Goal: Task Accomplishment & Management: Manage account settings

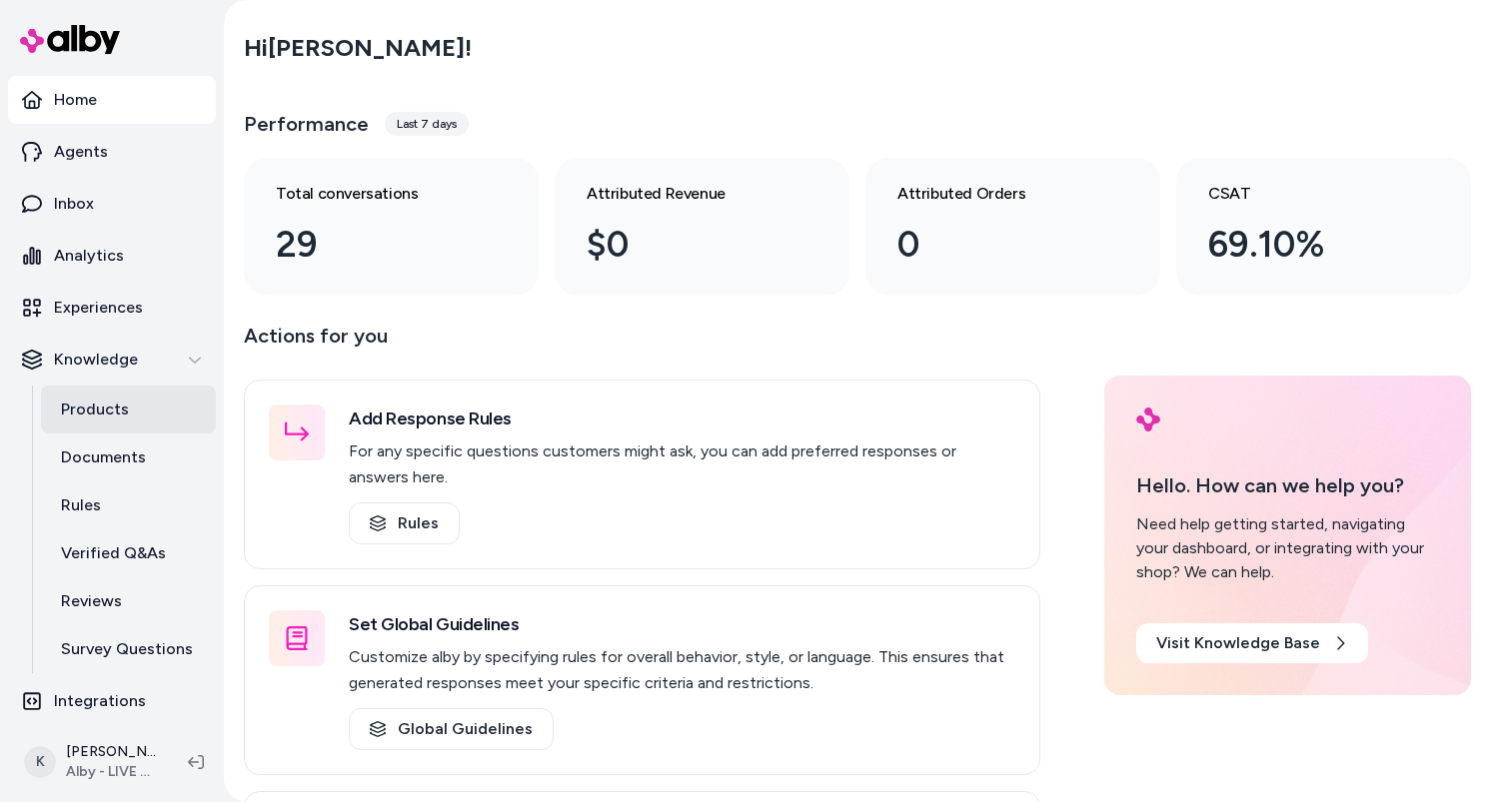
click at [123, 446] on p "Documents" at bounding box center [103, 458] width 85 height 24
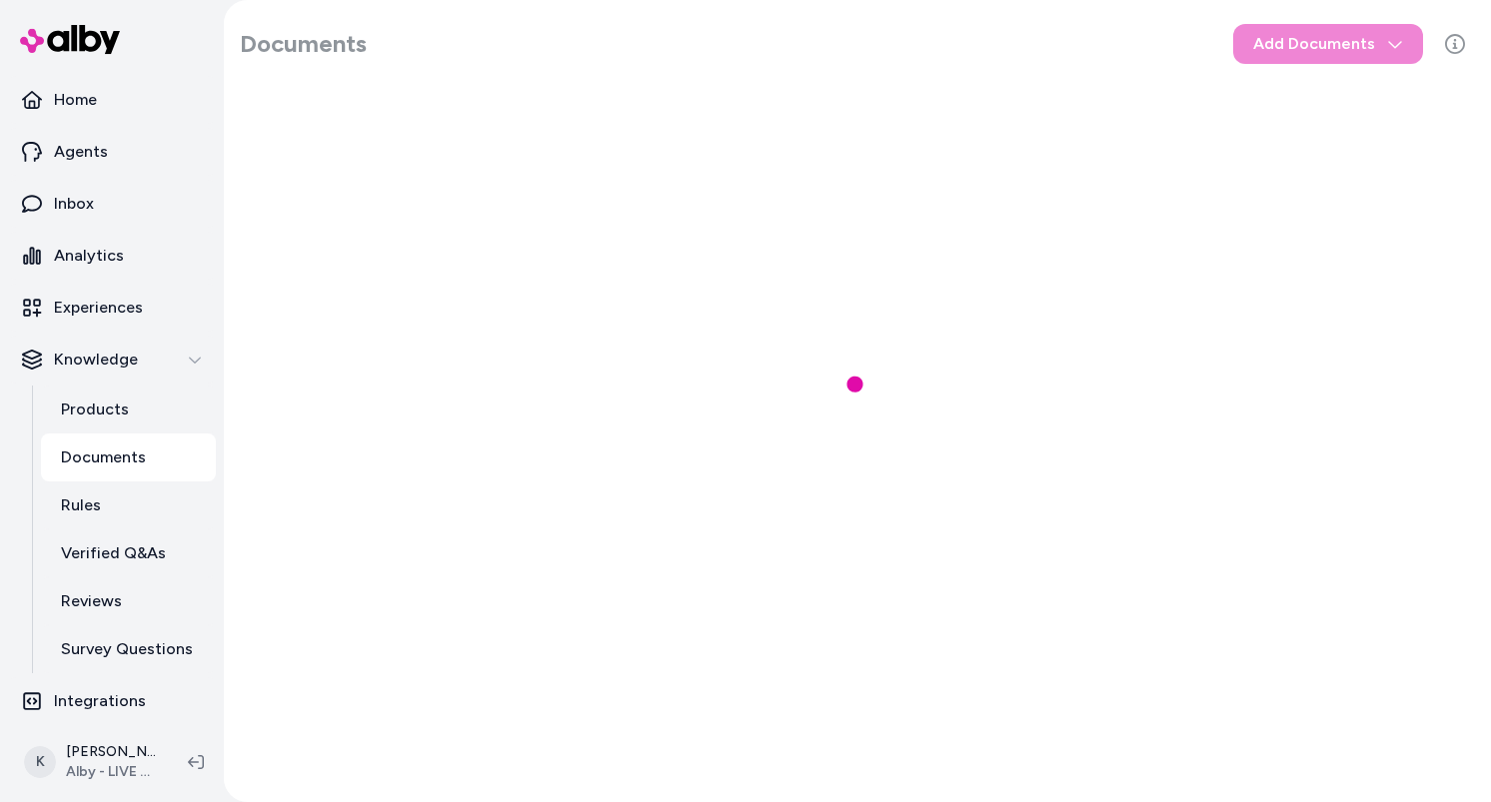
click at [120, 458] on p "Documents" at bounding box center [103, 458] width 85 height 24
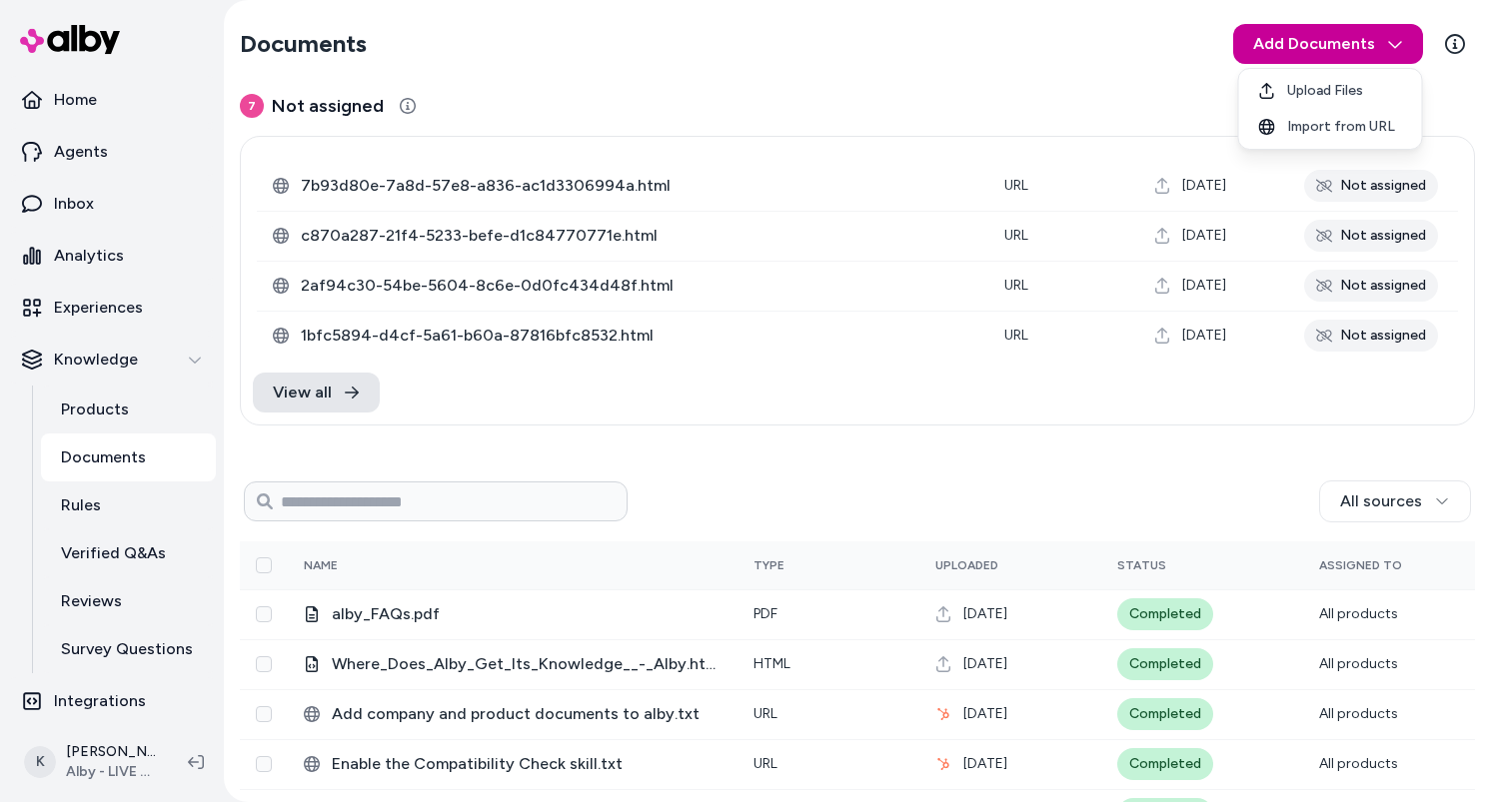
click at [1308, 51] on html "Home Agents Inbox Analytics Experiences Knowledge Products Documents Rules Veri…" at bounding box center [745, 401] width 1491 height 802
click at [1331, 101] on div "Upload Files" at bounding box center [1330, 91] width 175 height 36
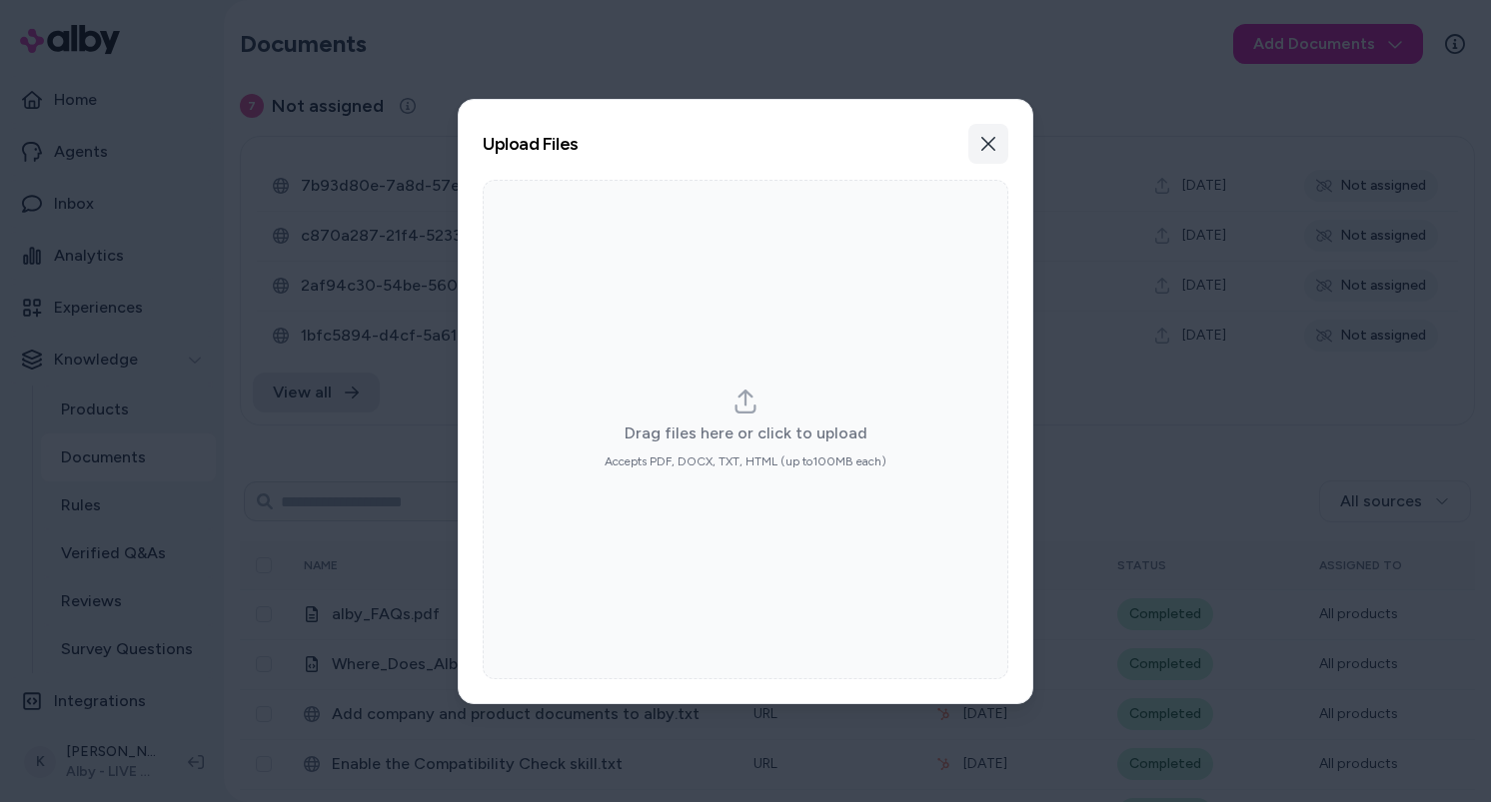
click at [980, 154] on button "Close" at bounding box center [988, 144] width 40 height 40
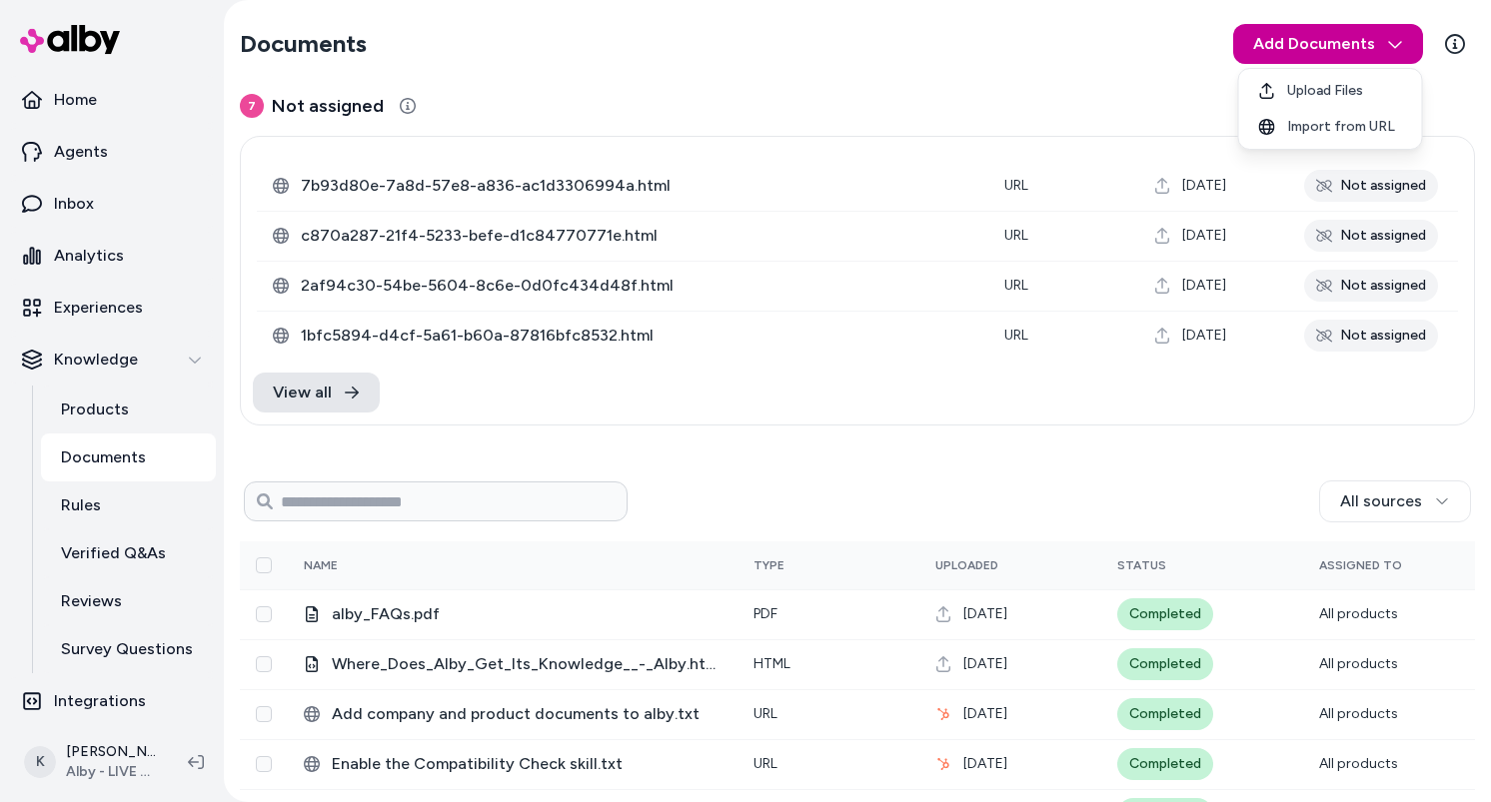
click at [1356, 60] on html "Home Agents Inbox Analytics Experiences Knowledge Products Documents Rules Veri…" at bounding box center [745, 401] width 1491 height 802
click at [1102, 97] on html "Home Agents Inbox Analytics Experiences Knowledge Products Documents Rules Veri…" at bounding box center [745, 401] width 1491 height 802
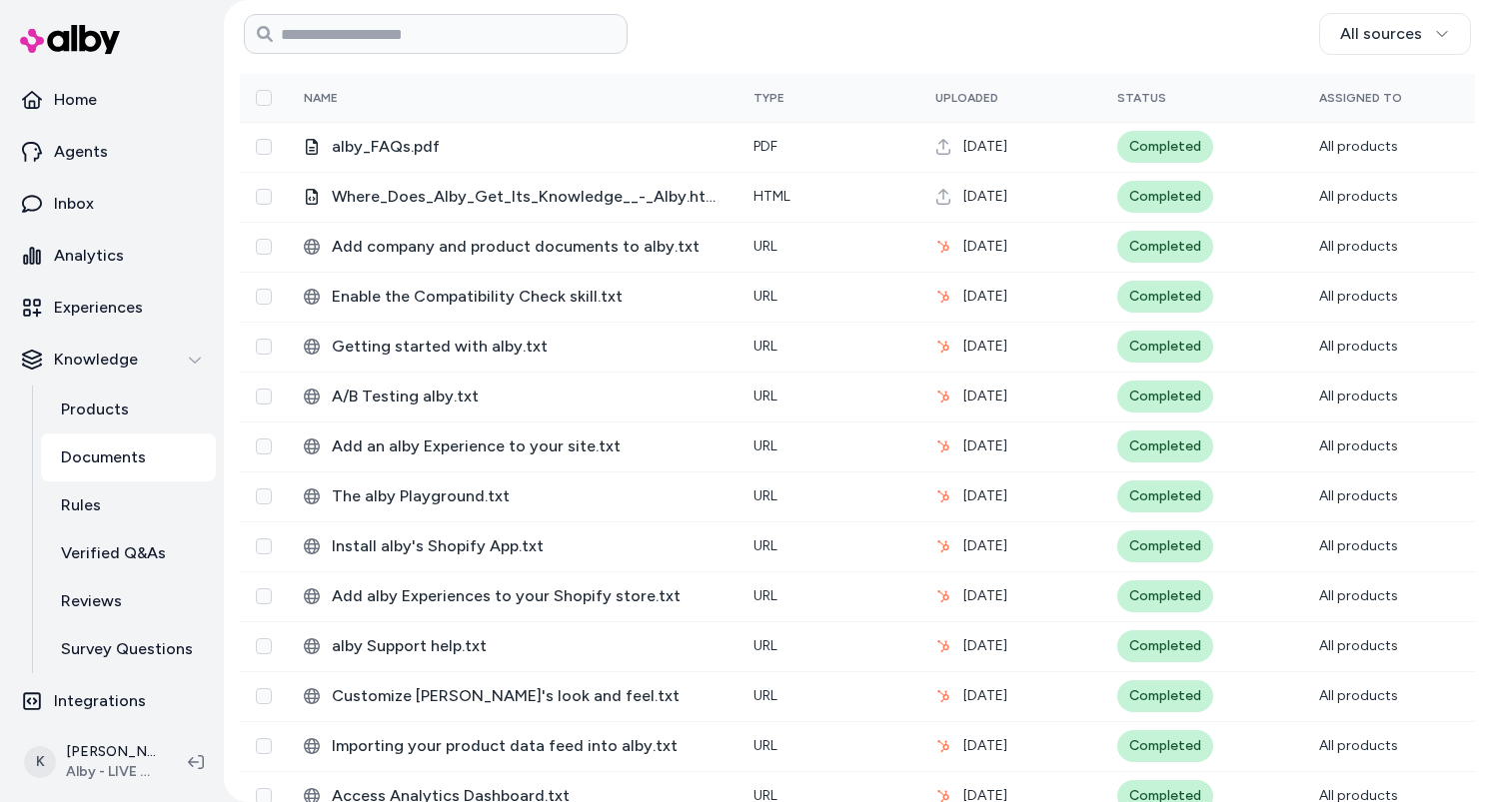
scroll to position [542, 0]
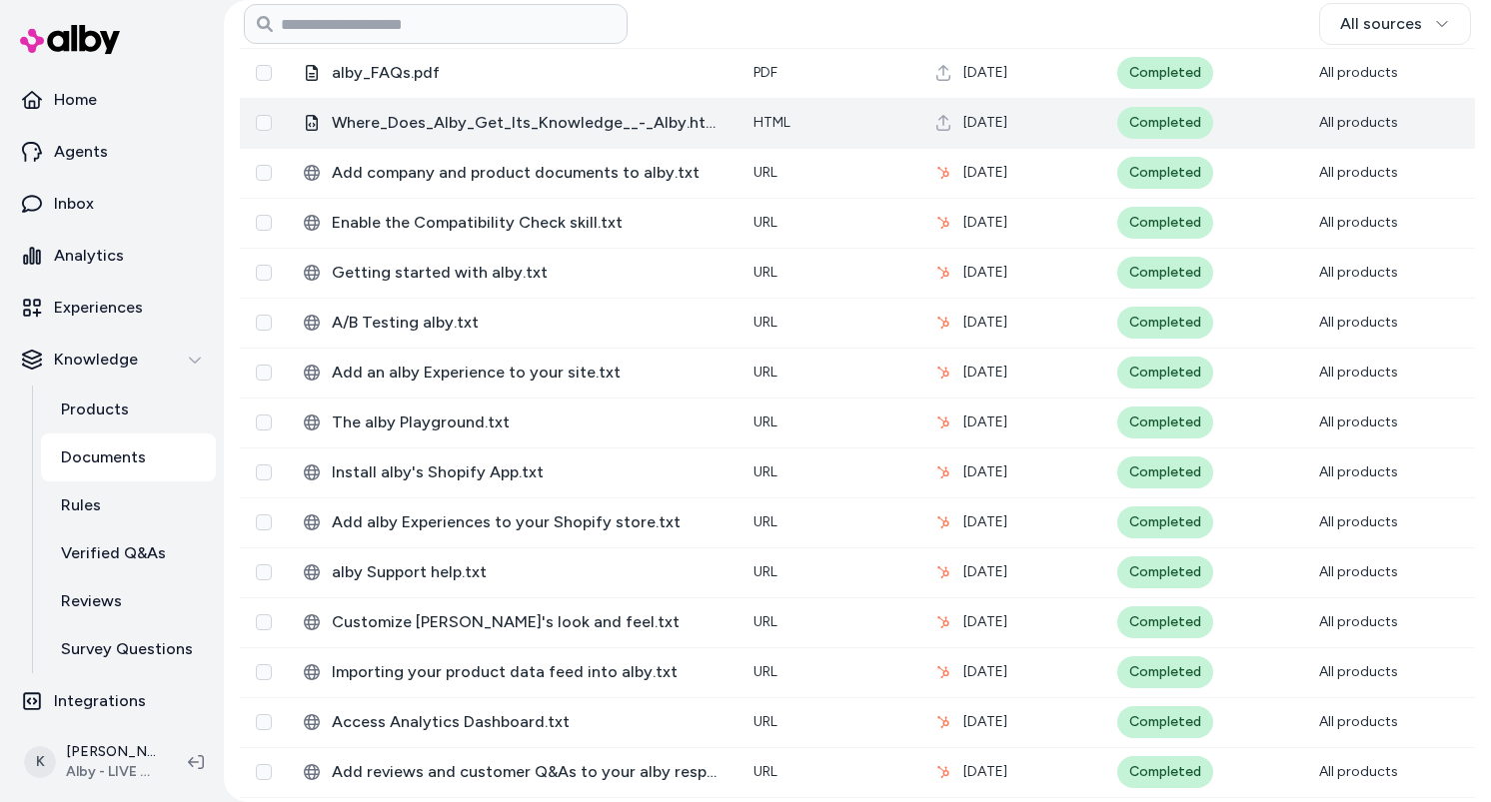
click at [885, 106] on td "html" at bounding box center [829, 123] width 182 height 50
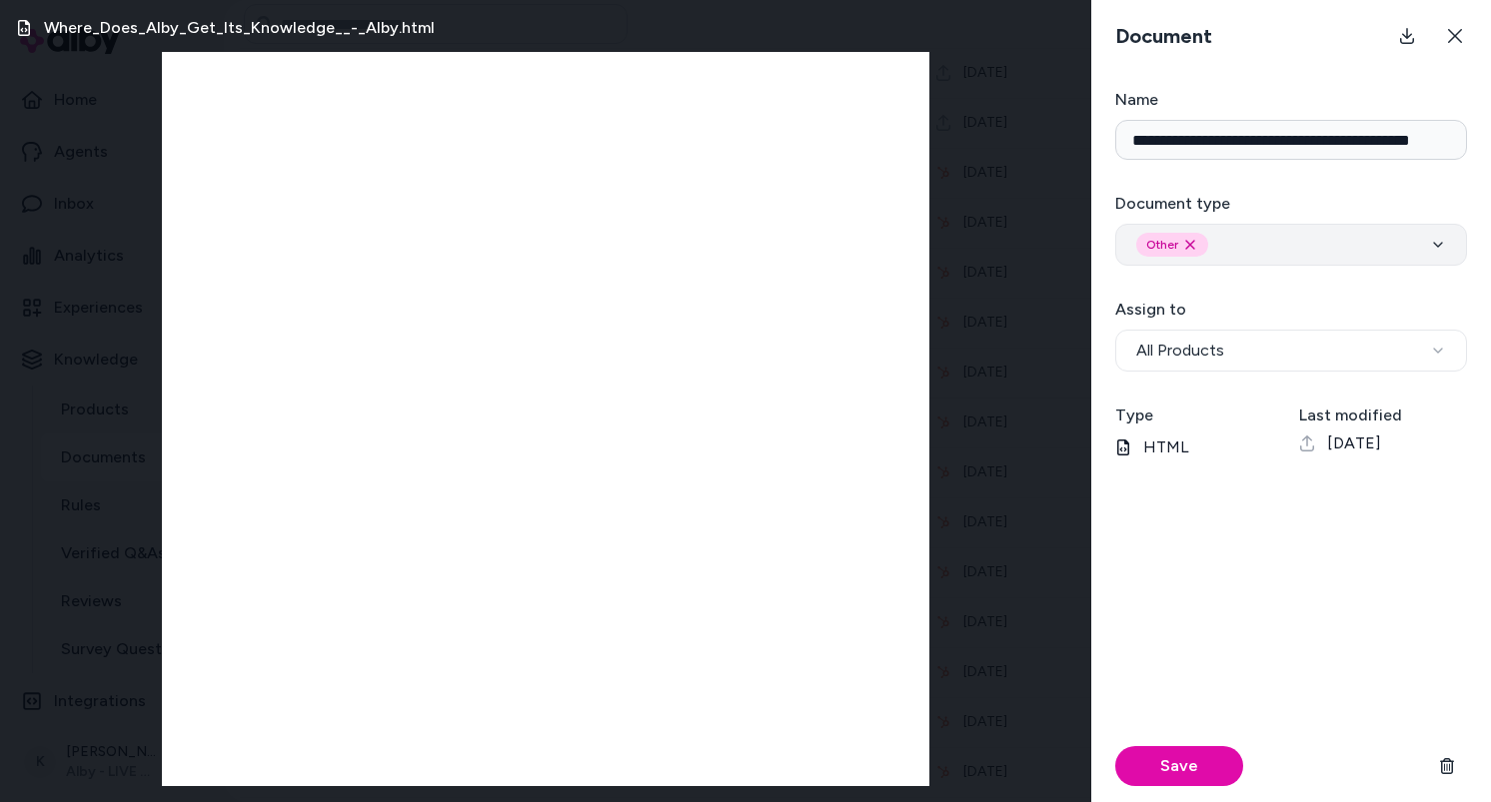
click at [1439, 255] on div "Other Remove other option" at bounding box center [1291, 245] width 310 height 24
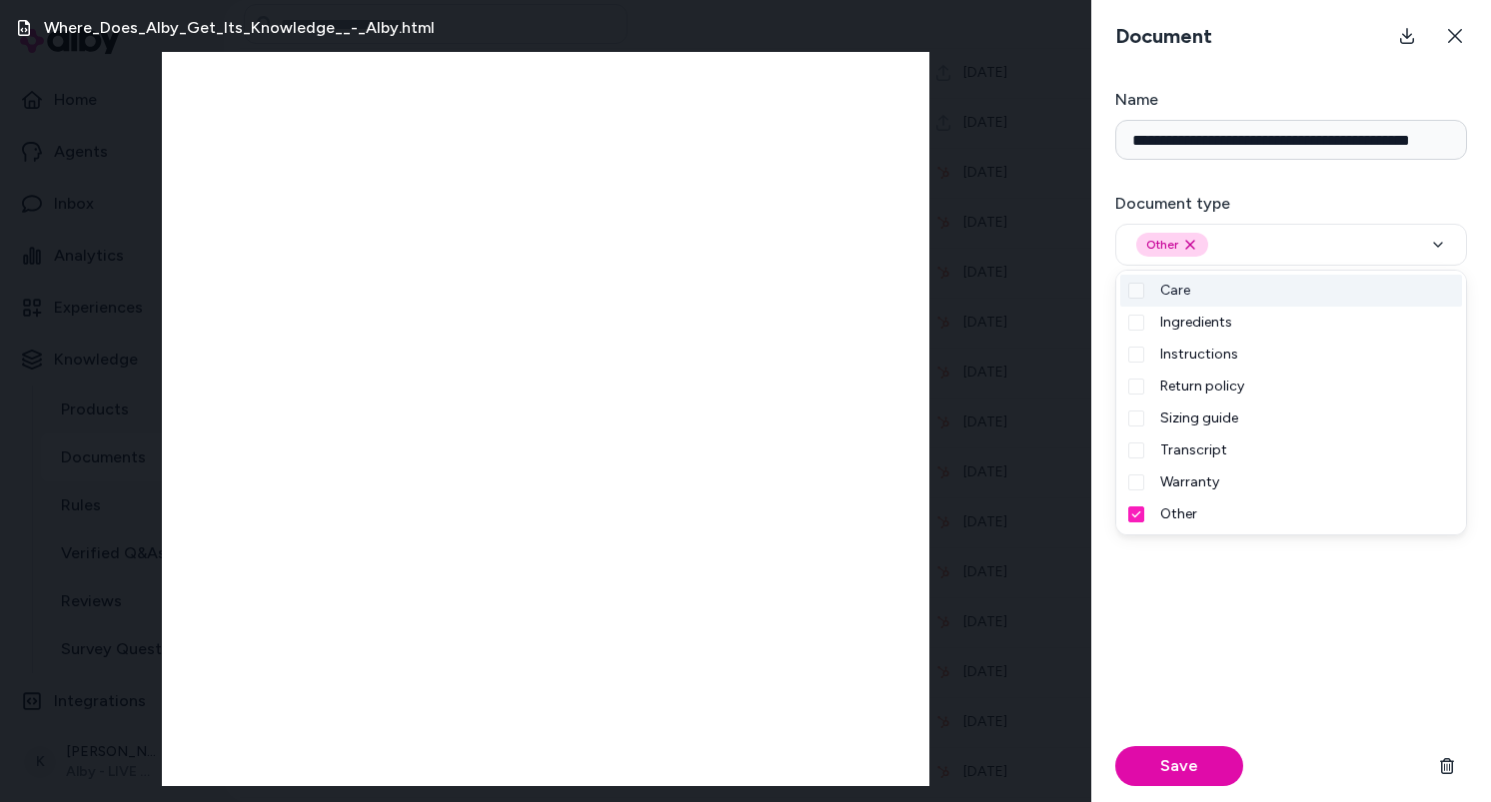
type button "on"
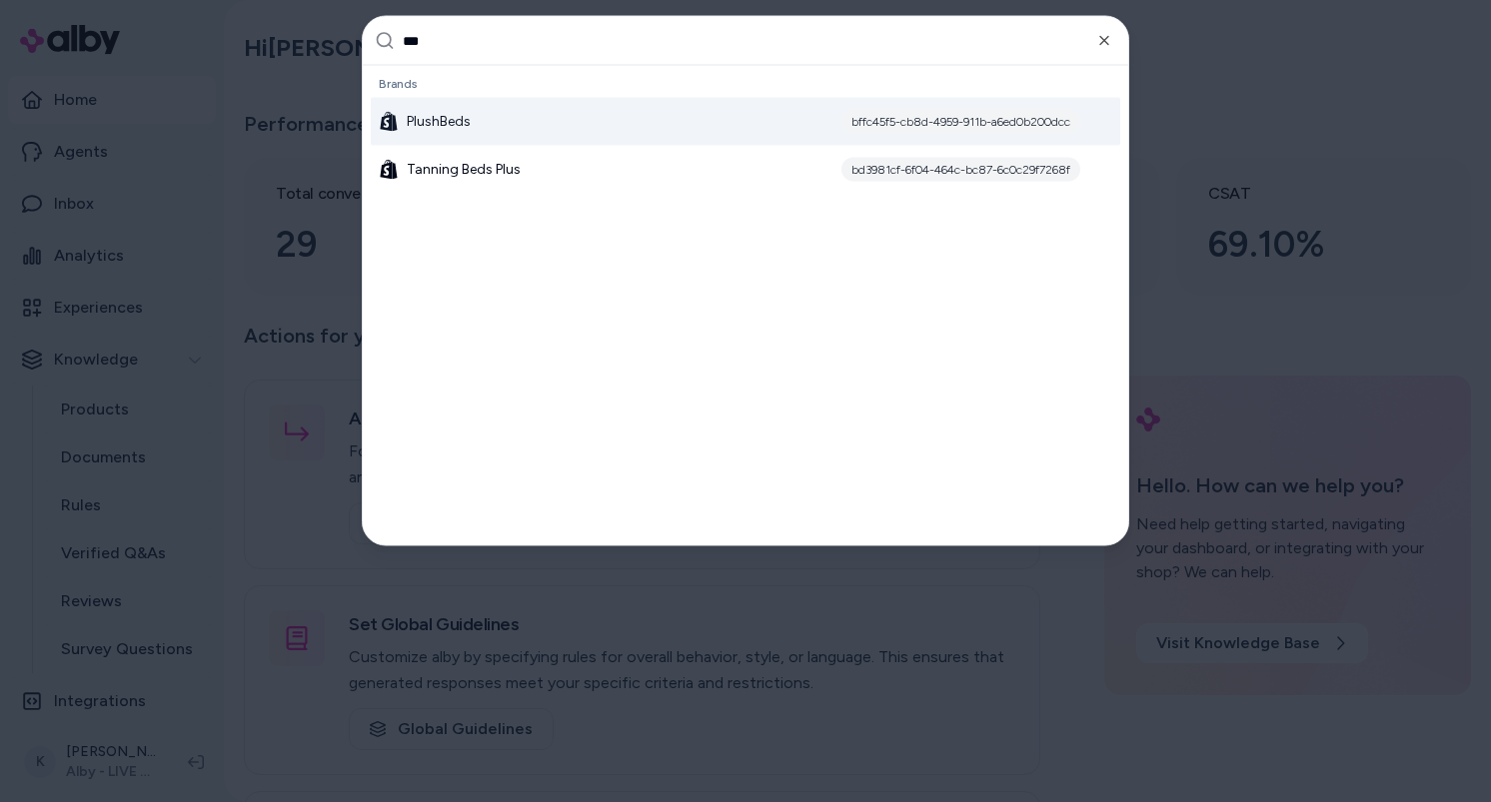
type input "****"
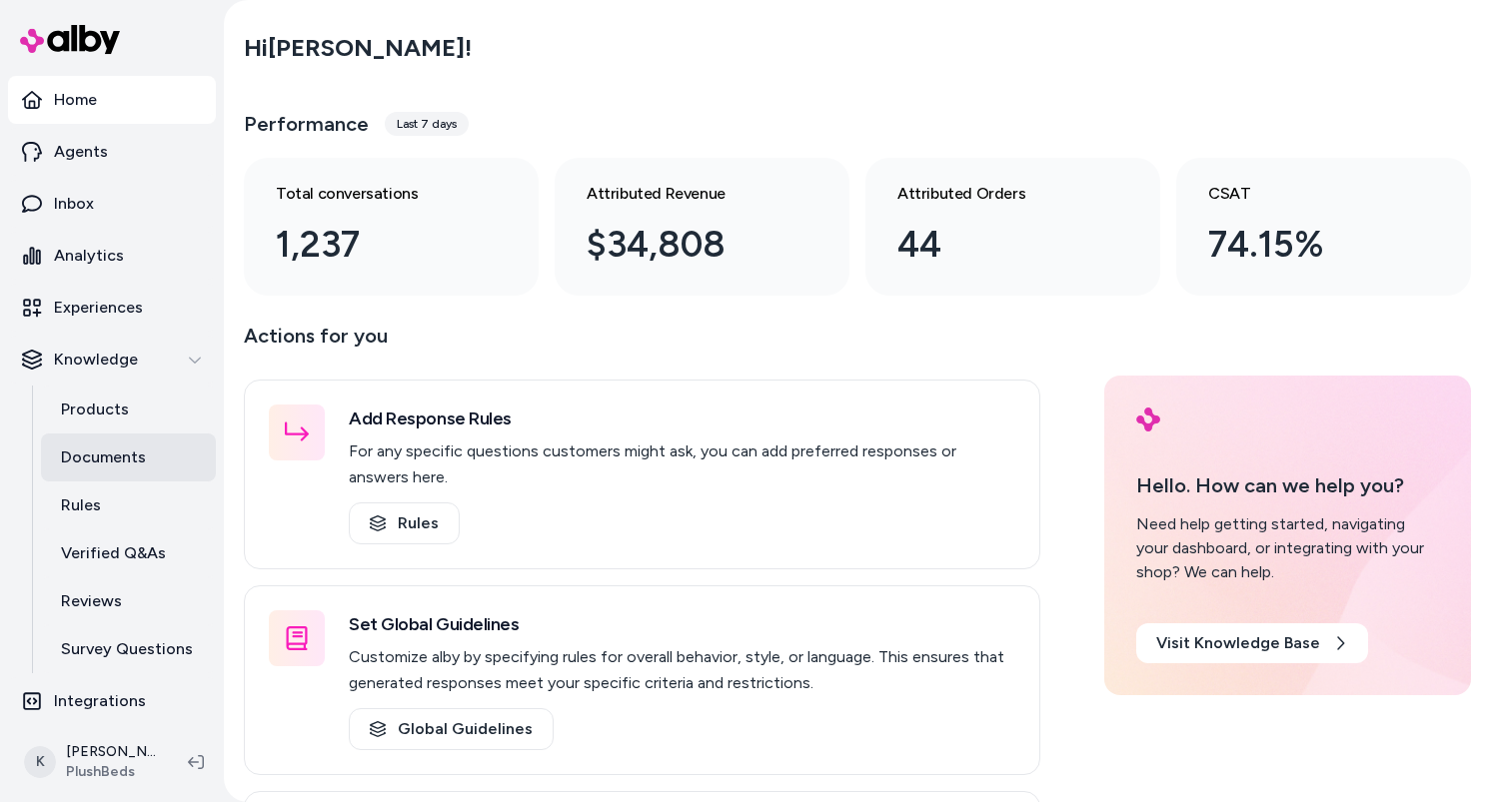
click at [132, 473] on link "Documents" at bounding box center [128, 458] width 175 height 48
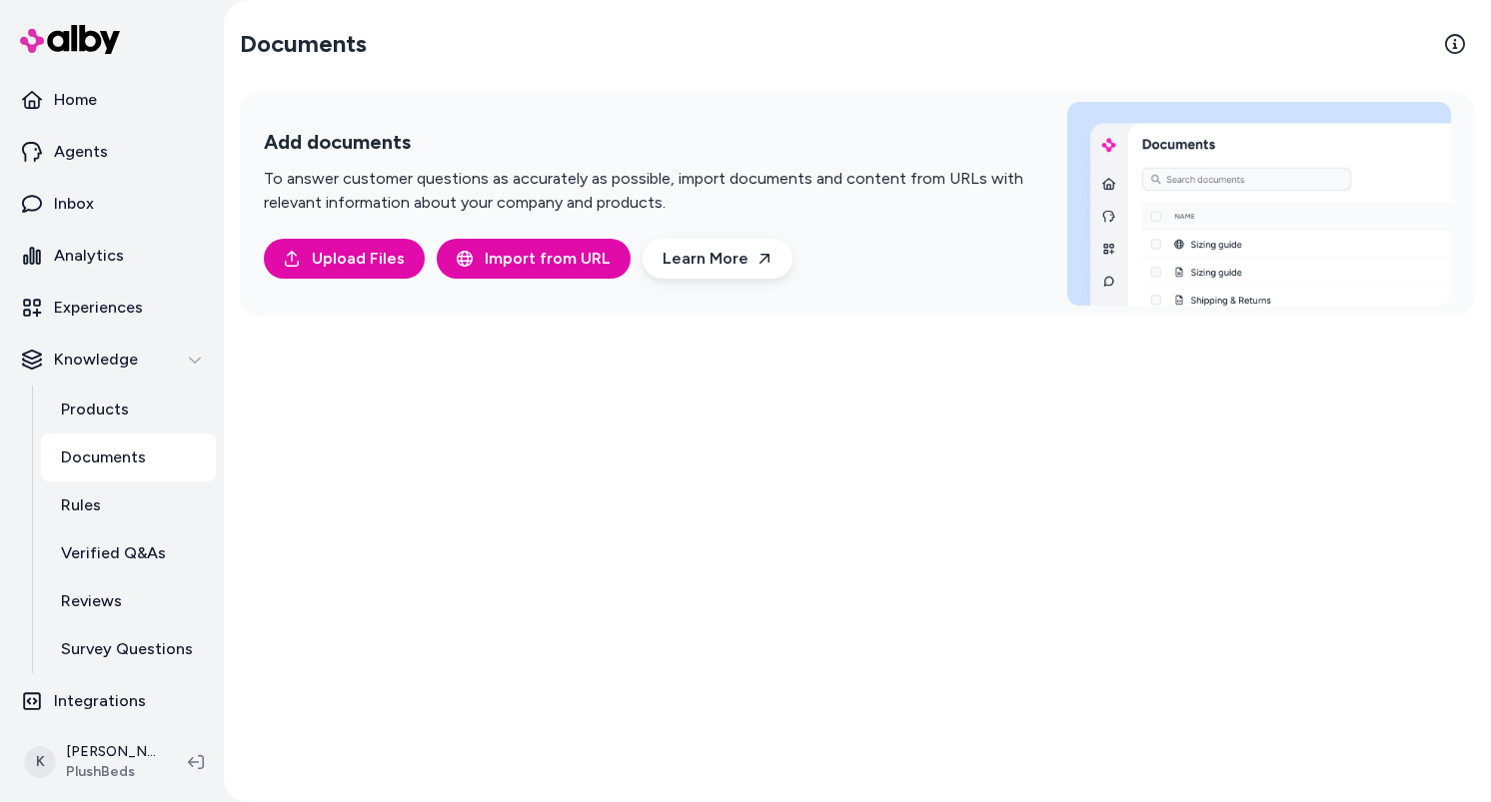
click at [121, 468] on p "Documents" at bounding box center [103, 458] width 85 height 24
click at [119, 510] on link "Rules" at bounding box center [128, 506] width 175 height 48
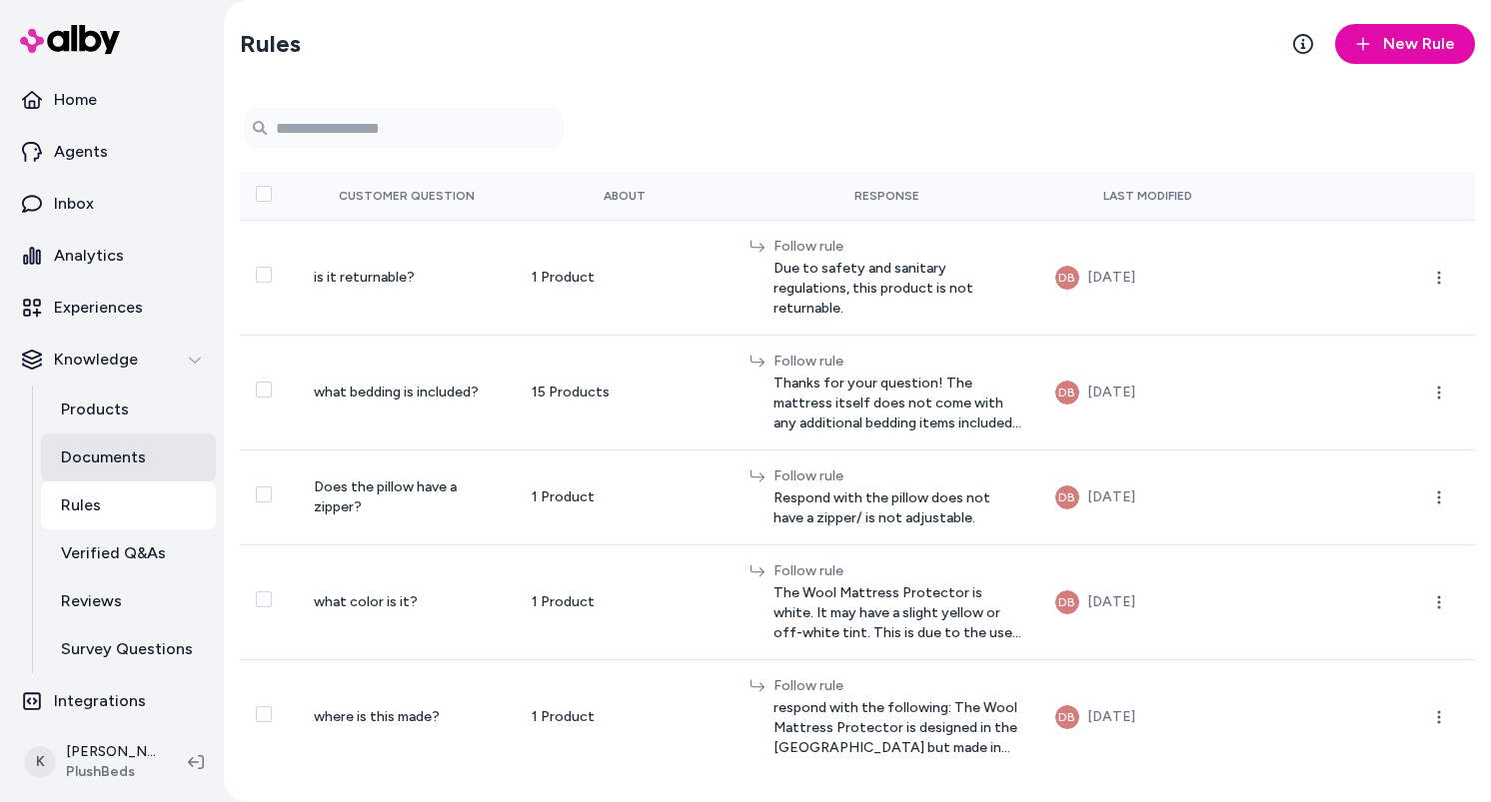
click at [143, 459] on p "Documents" at bounding box center [103, 458] width 85 height 24
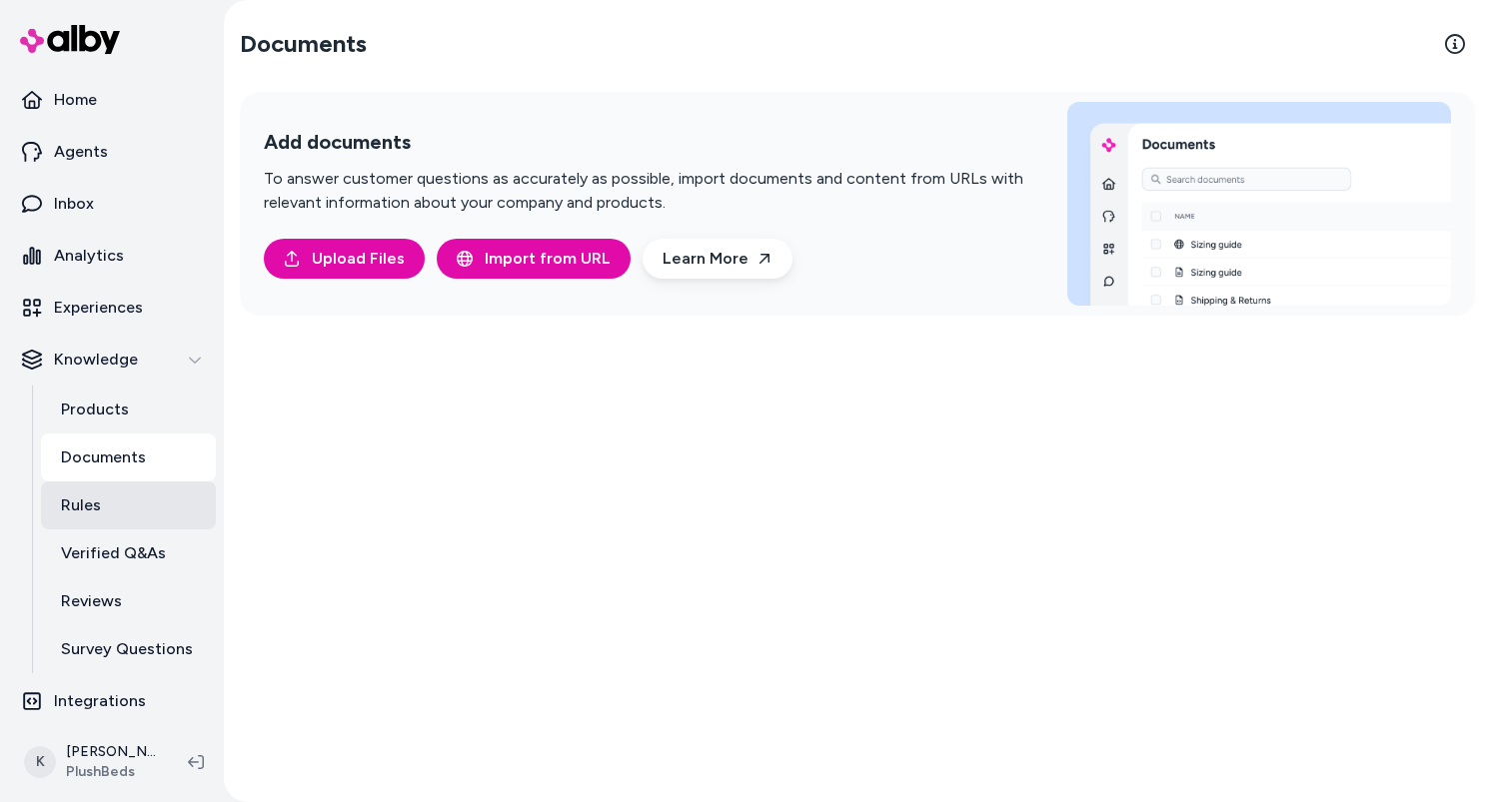
click at [124, 502] on link "Rules" at bounding box center [128, 506] width 175 height 48
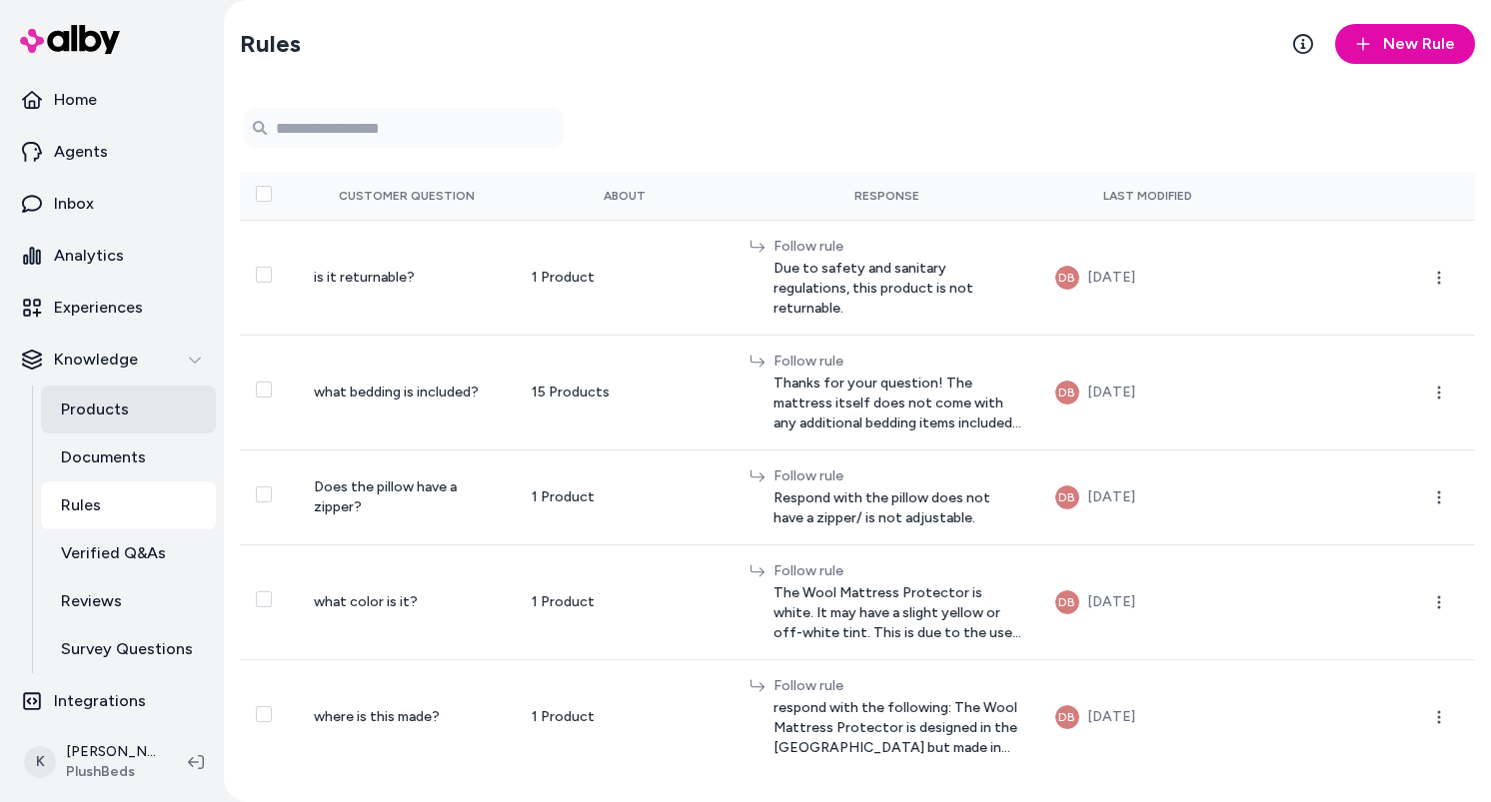
click at [122, 424] on link "Products" at bounding box center [128, 410] width 175 height 48
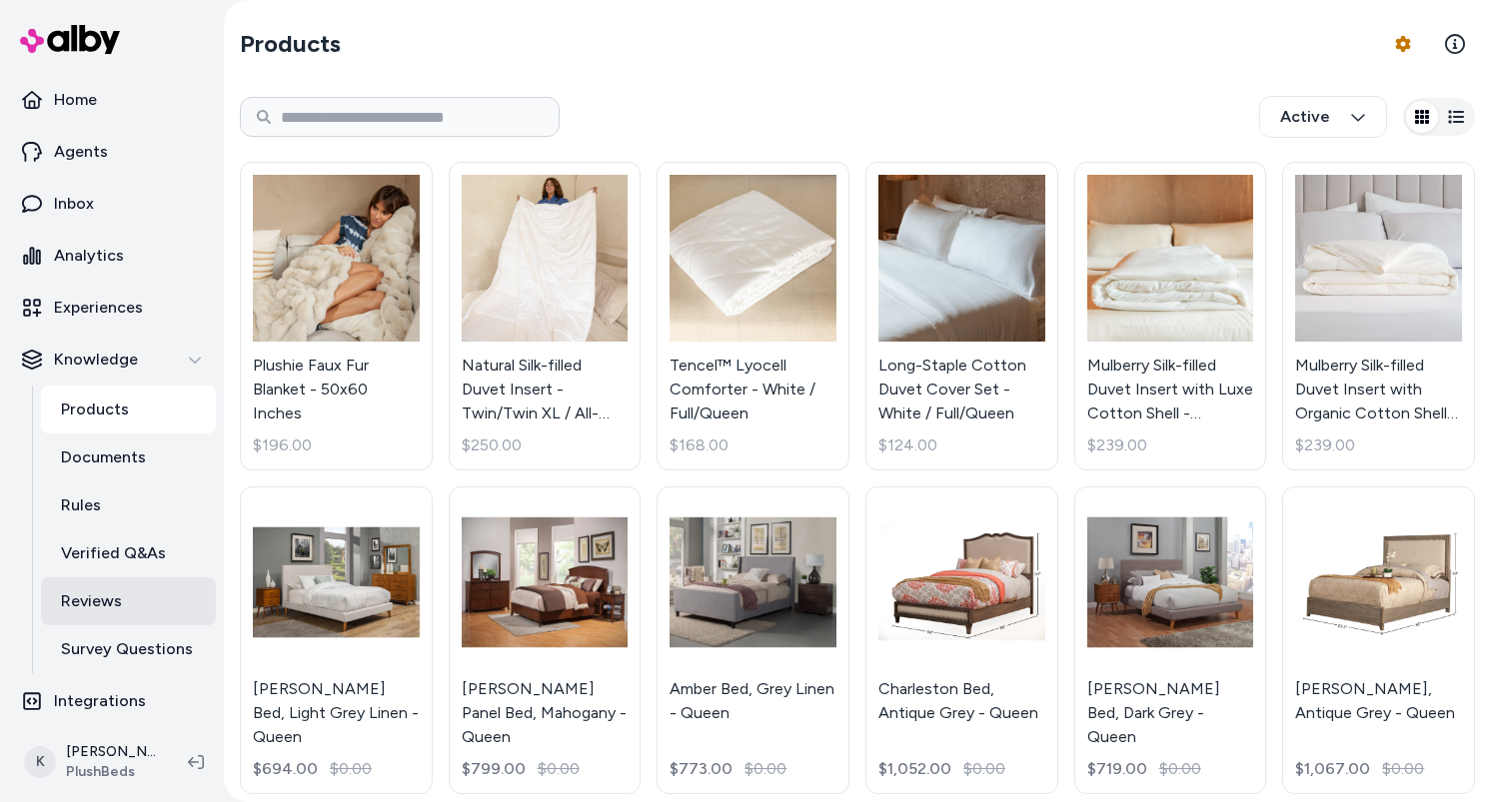
click at [123, 604] on link "Reviews" at bounding box center [128, 602] width 175 height 48
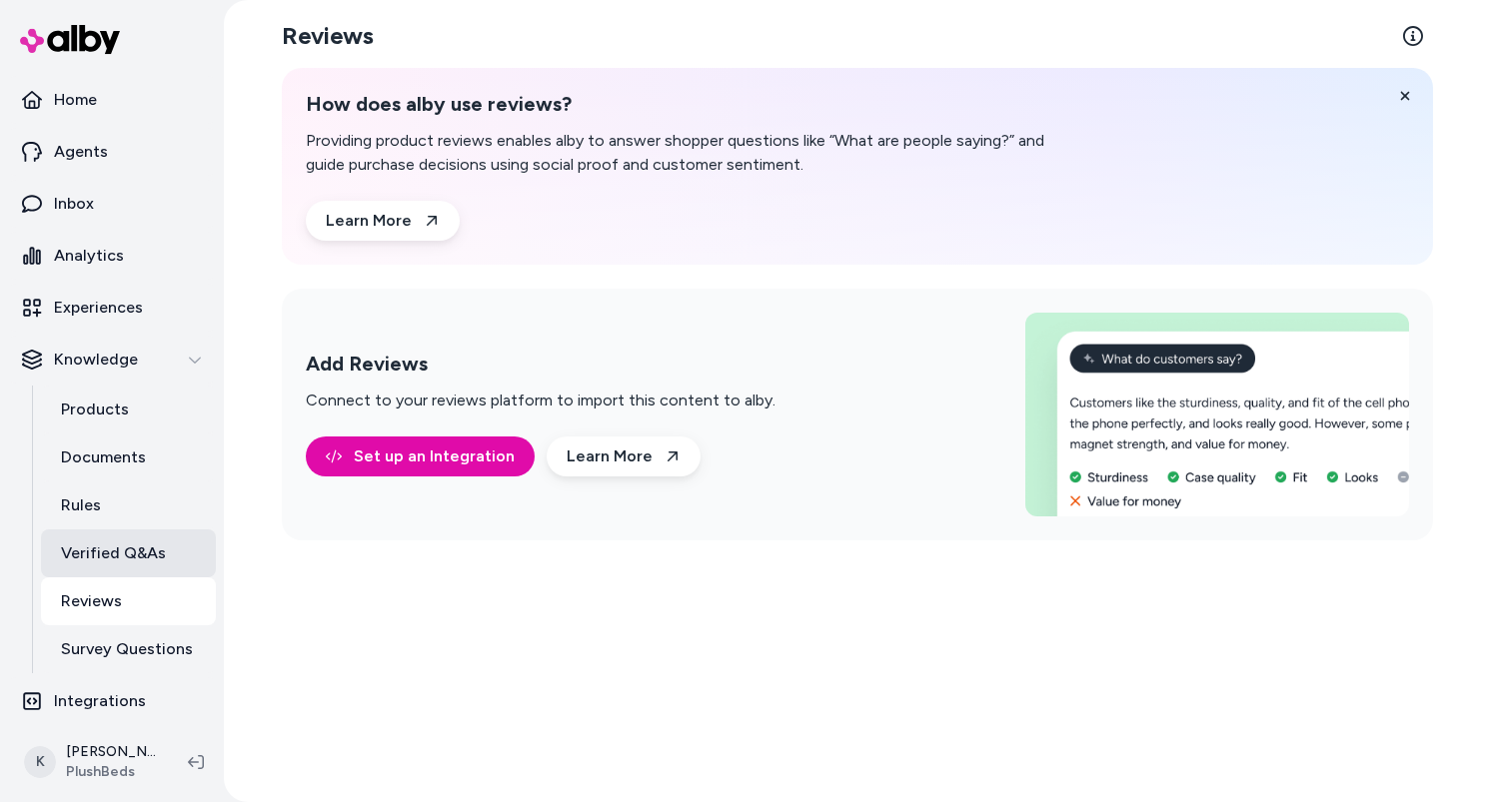
click at [128, 548] on p "Verified Q&As" at bounding box center [113, 554] width 105 height 24
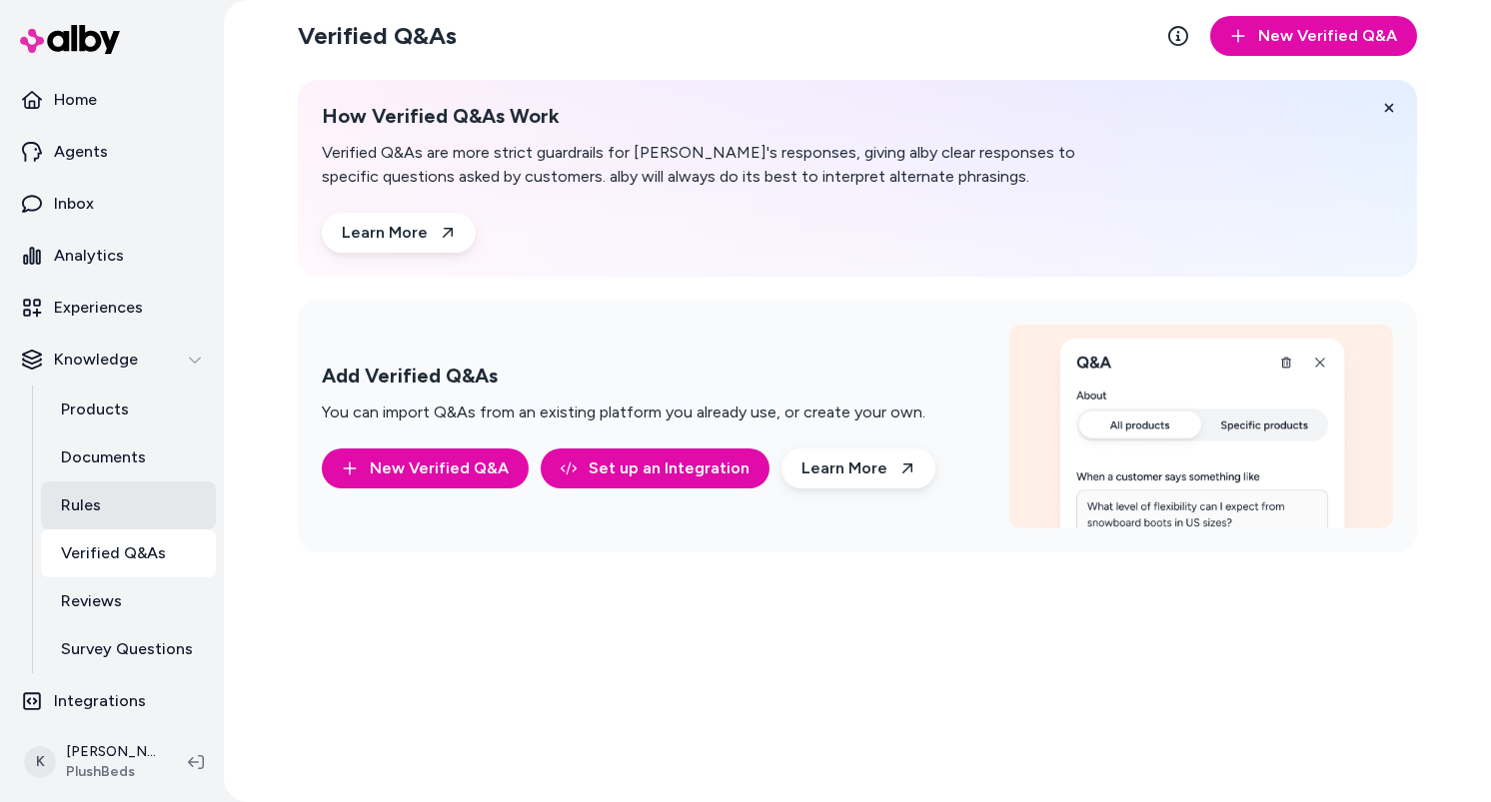
click at [124, 514] on link "Rules" at bounding box center [128, 506] width 175 height 48
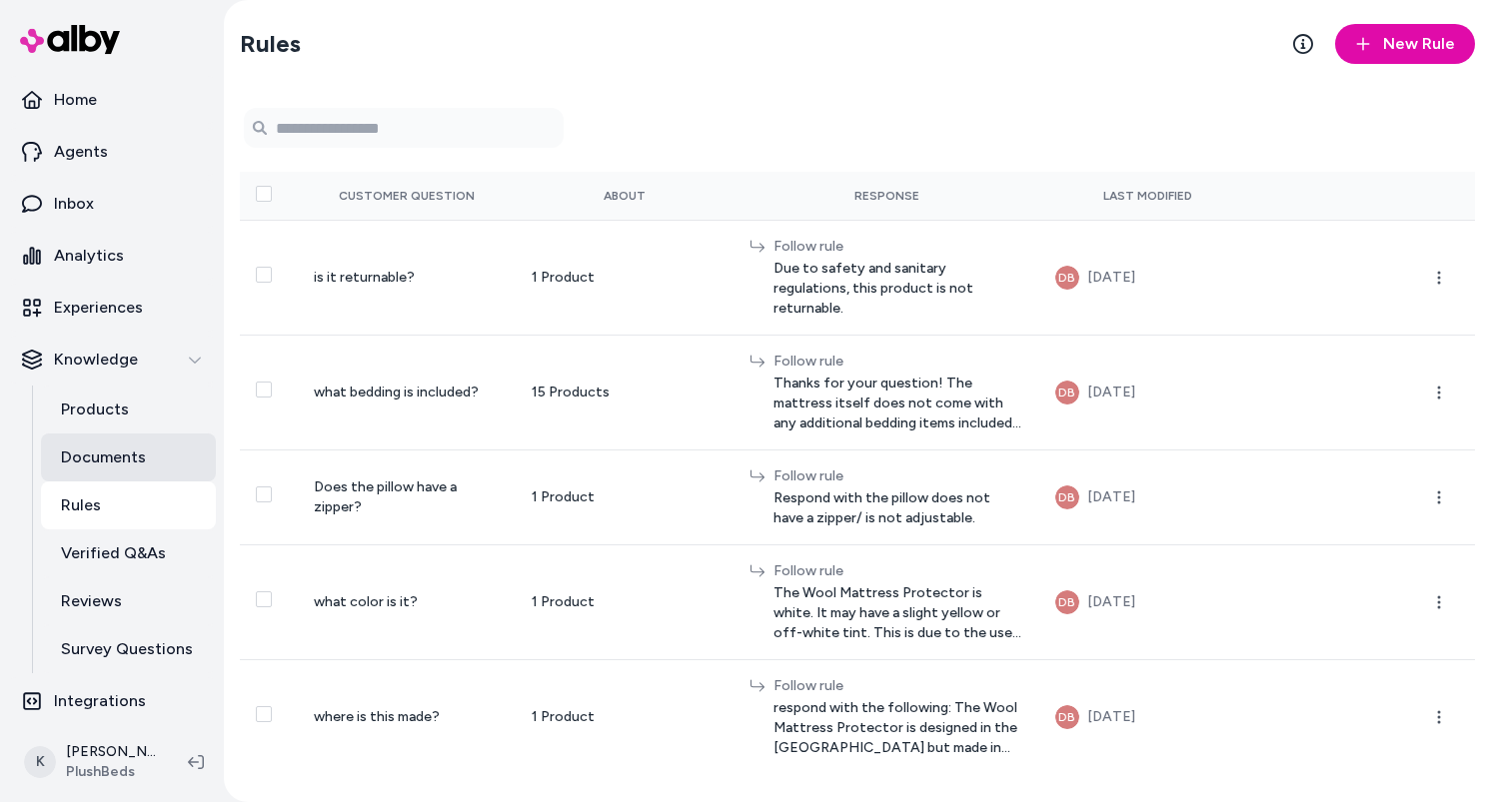
click at [124, 476] on link "Documents" at bounding box center [128, 458] width 175 height 48
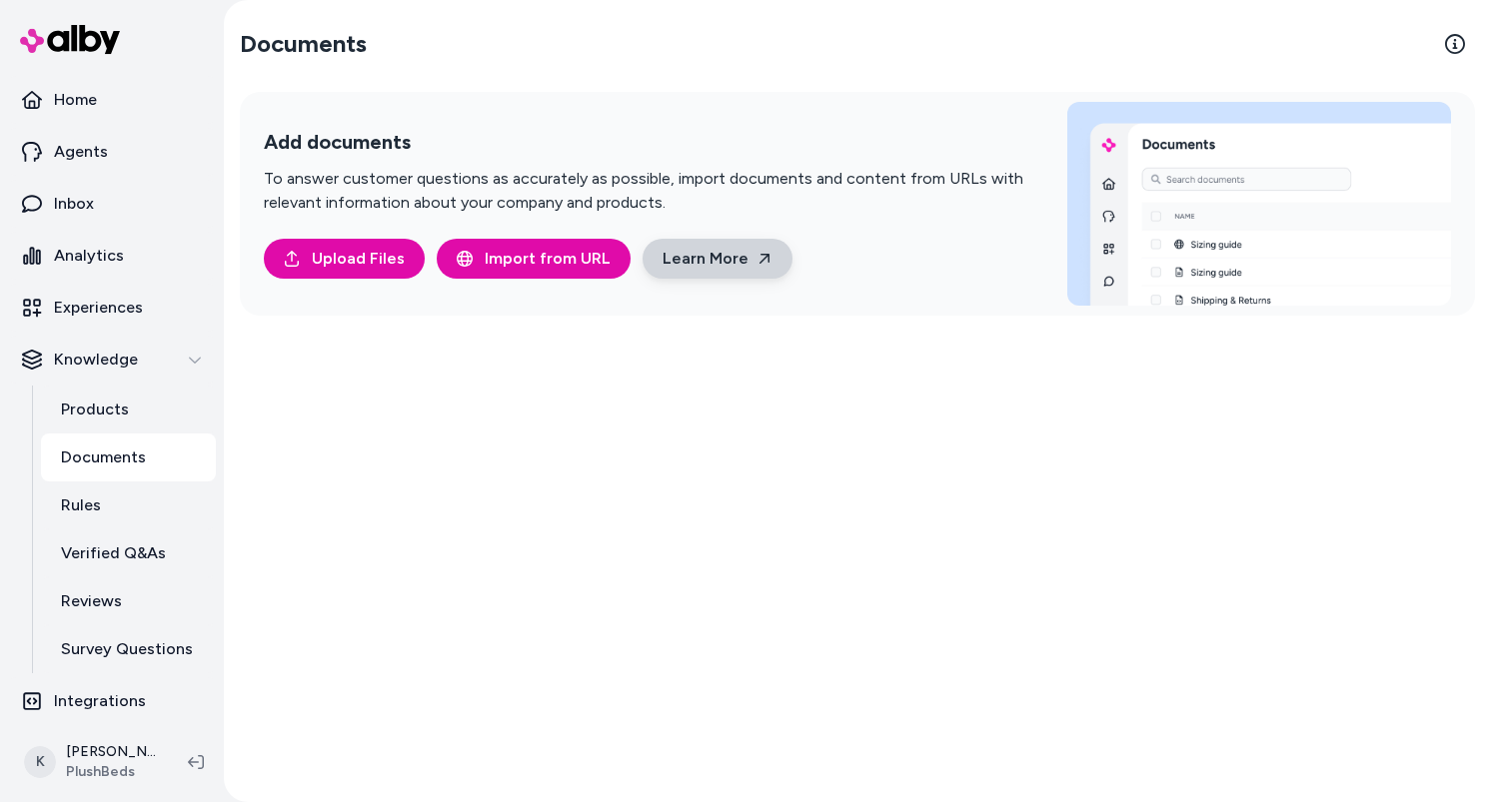
click at [714, 239] on link "Learn More" at bounding box center [718, 259] width 150 height 40
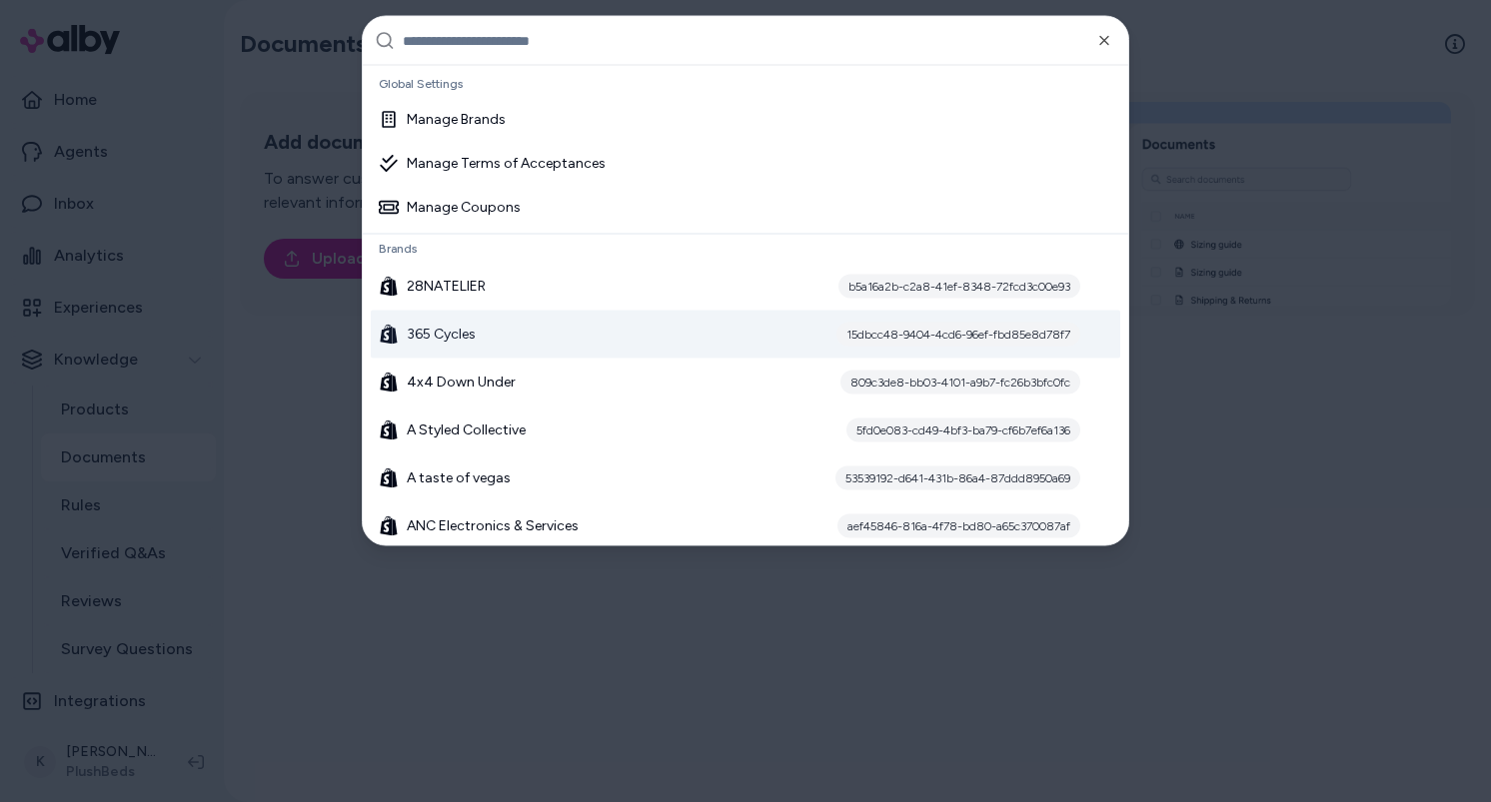
drag, startPoint x: 670, startPoint y: 367, endPoint x: 709, endPoint y: 314, distance: 65.8
click at [703, 330] on div "365 Cycles 15dbcc48-9404-4cd6-96ef-fbd85e8d78f7" at bounding box center [746, 335] width 750 height 48
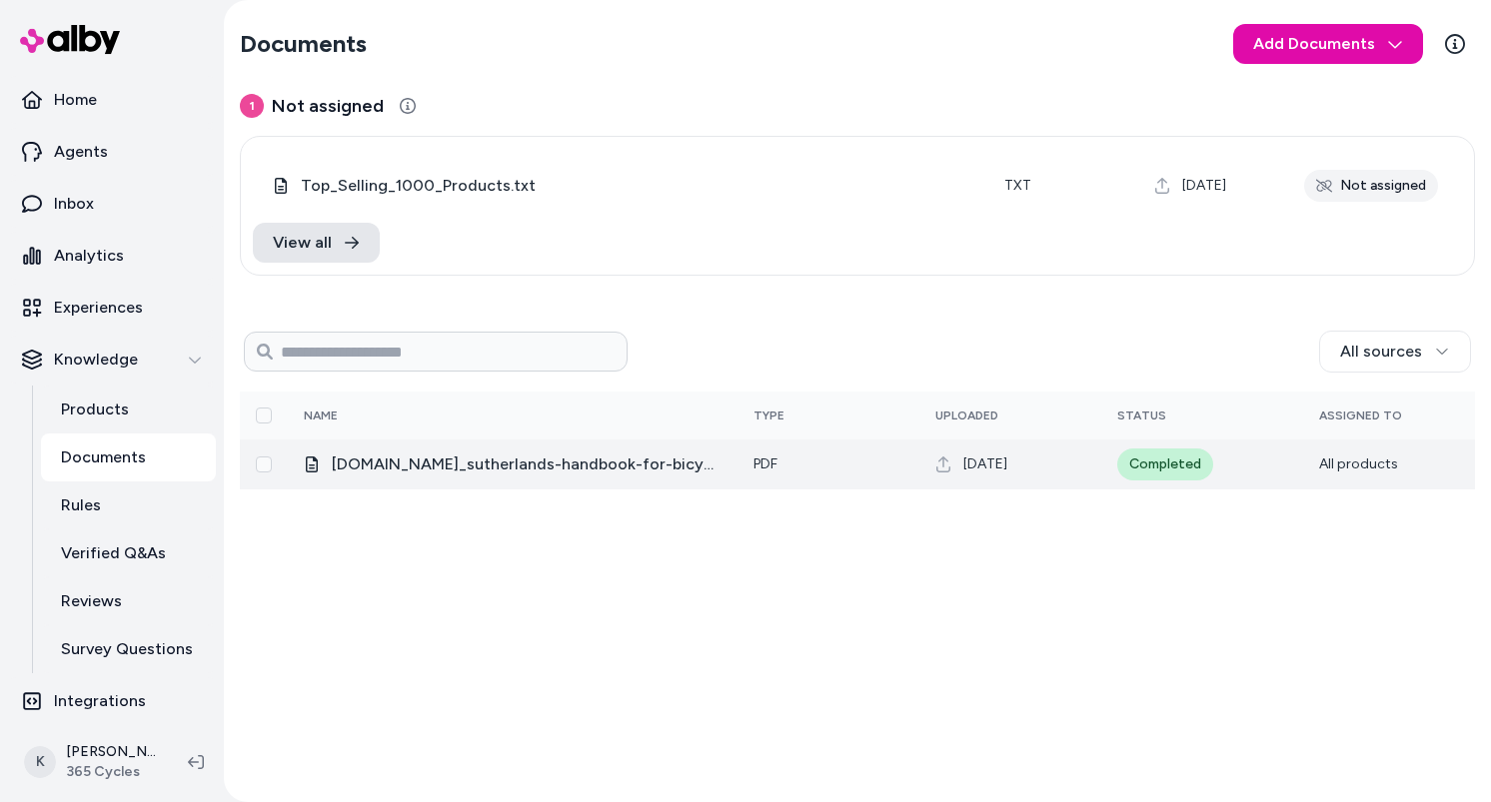
click at [661, 468] on span "[DOMAIN_NAME]_sutherlands-handbook-for-bicycle-mechanics.pdf" at bounding box center [527, 465] width 390 height 24
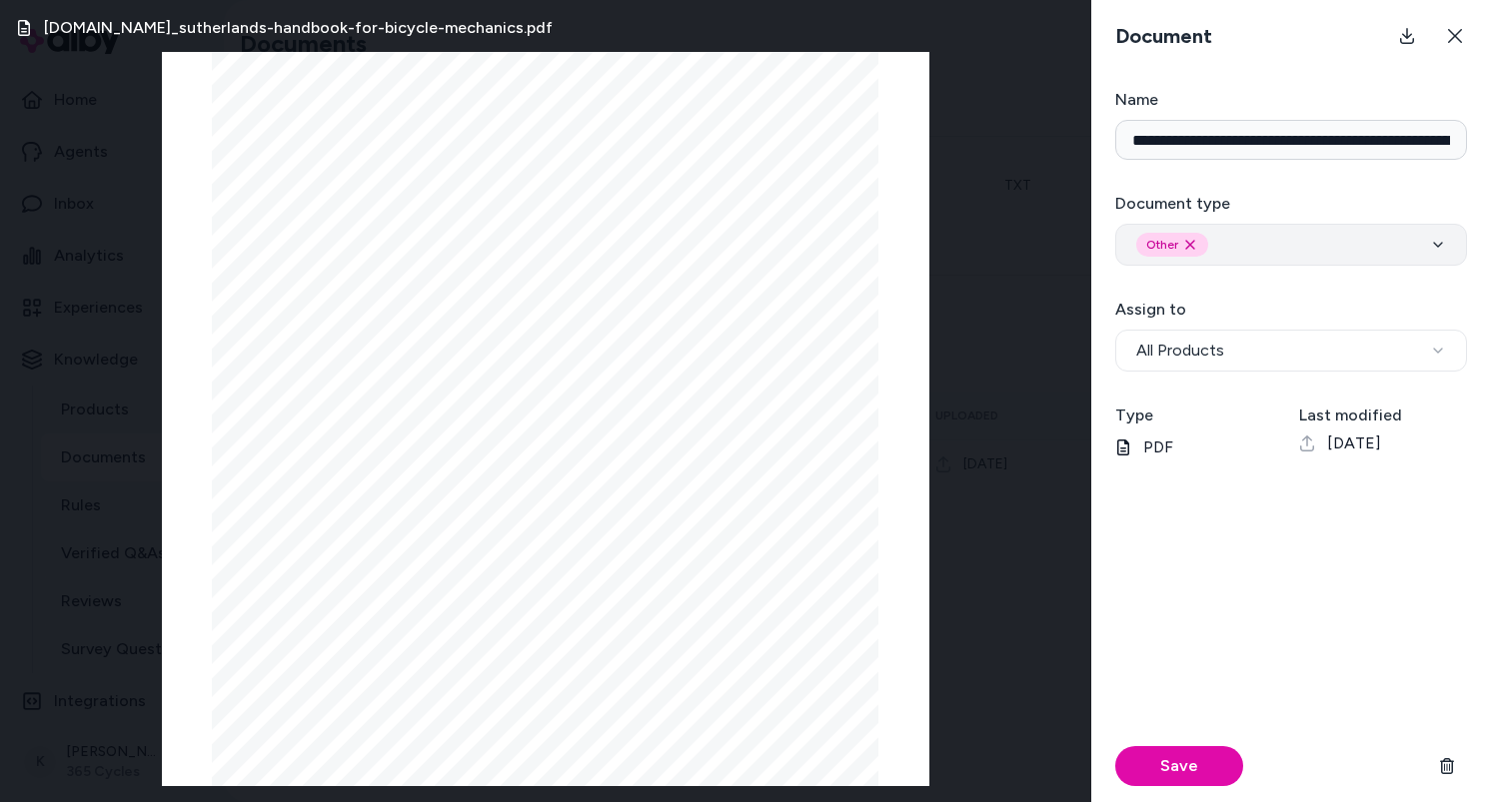
click at [1416, 249] on div "Other Remove other option" at bounding box center [1291, 245] width 310 height 24
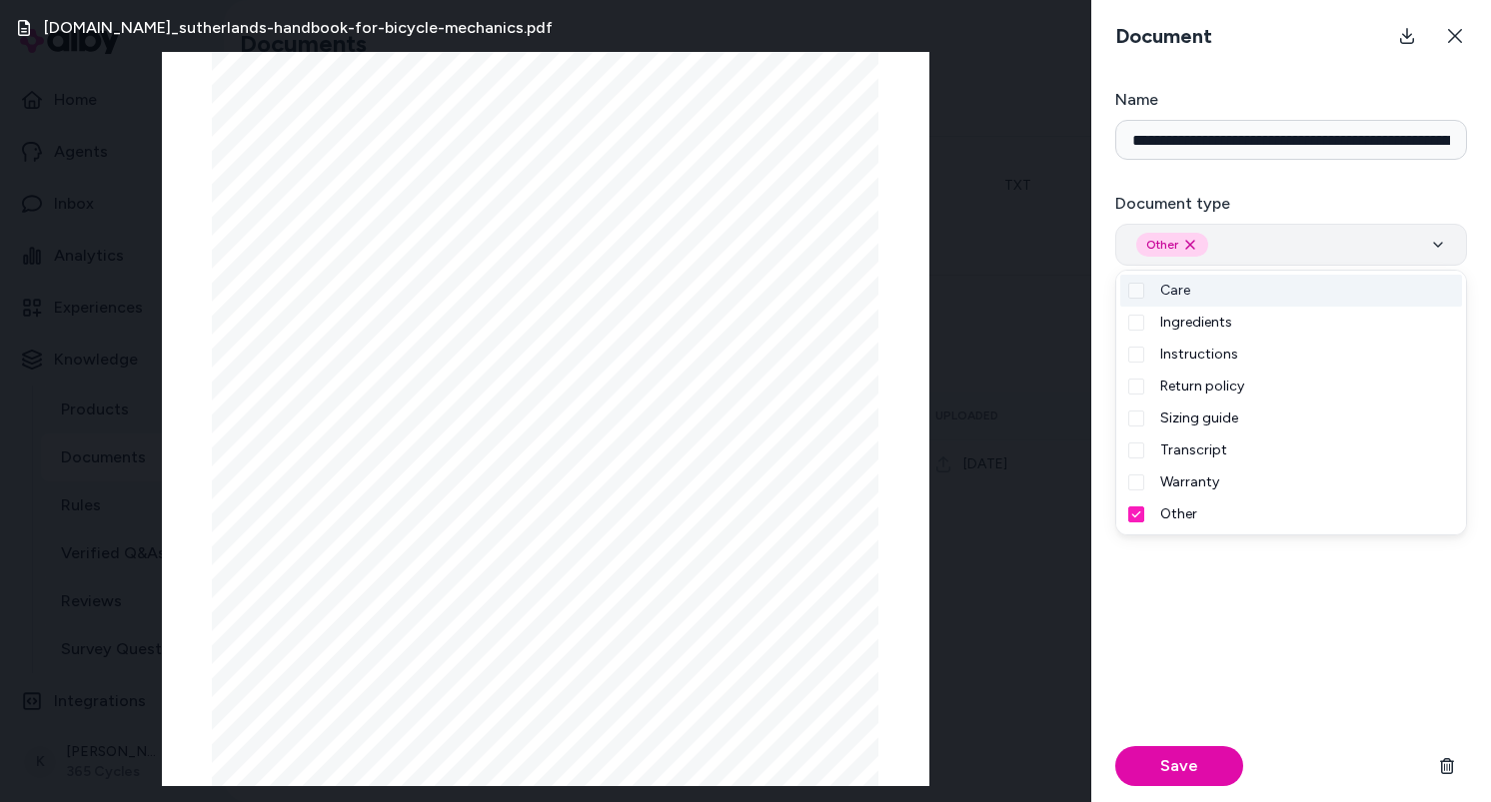
click at [1416, 249] on div "Other Remove other option" at bounding box center [1291, 245] width 310 height 24
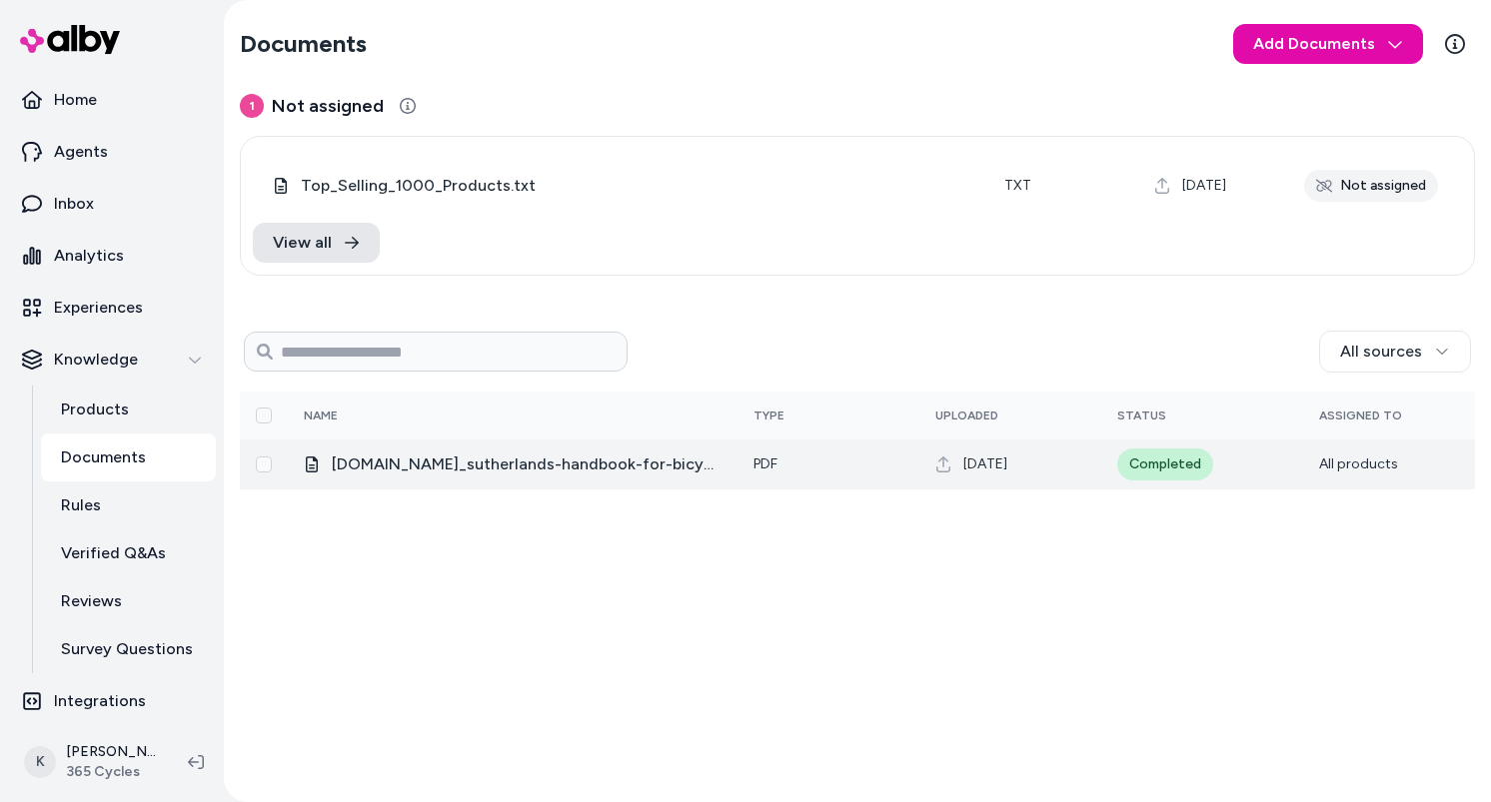
click at [656, 472] on span "[DOMAIN_NAME]_sutherlands-handbook-for-bicycle-mechanics.pdf" at bounding box center [527, 465] width 390 height 24
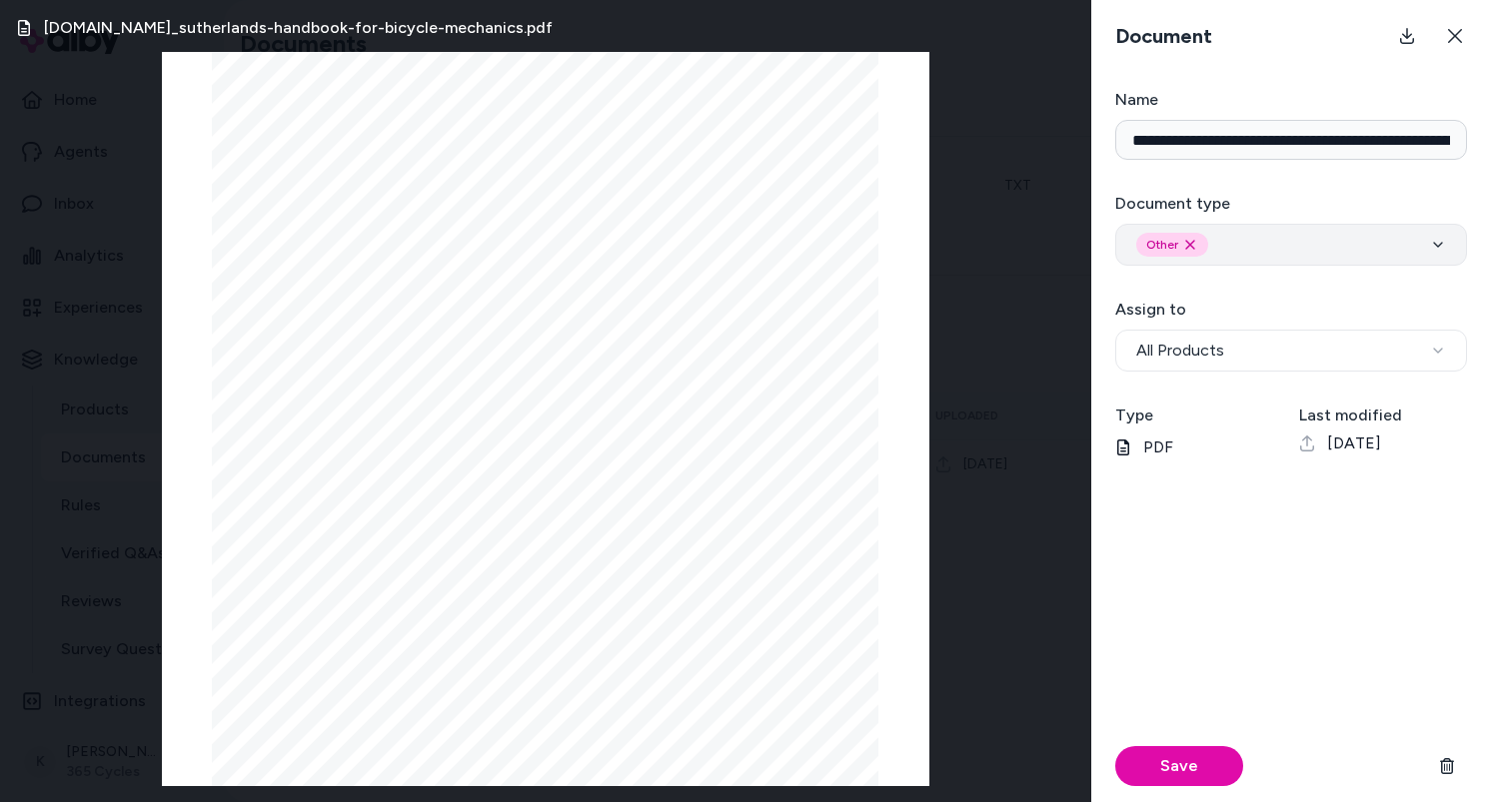
click at [1401, 249] on div "Other Remove other option" at bounding box center [1291, 245] width 310 height 24
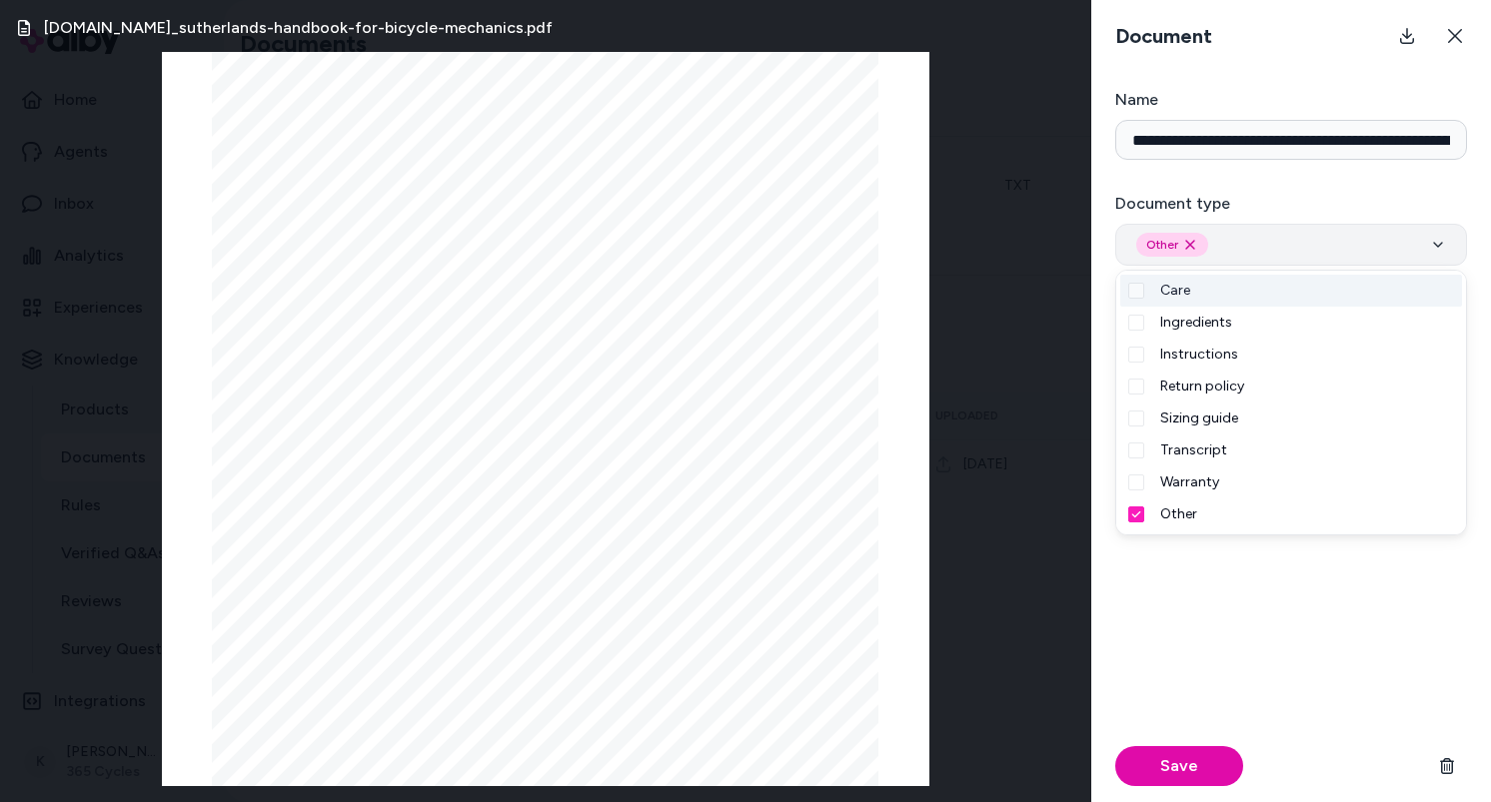
type button "on"
click at [1101, 222] on form "**********" at bounding box center [1291, 445] width 400 height 715
